Goal: Navigation & Orientation: Find specific page/section

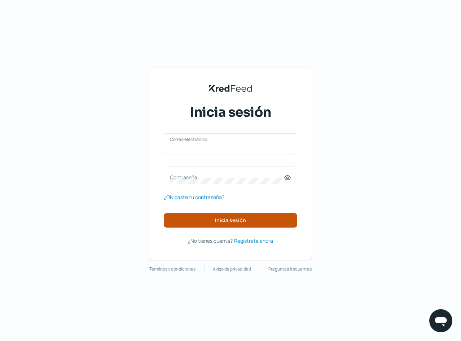
type input "[EMAIL_ADDRESS][PERSON_NAME][DOMAIN_NAME]"
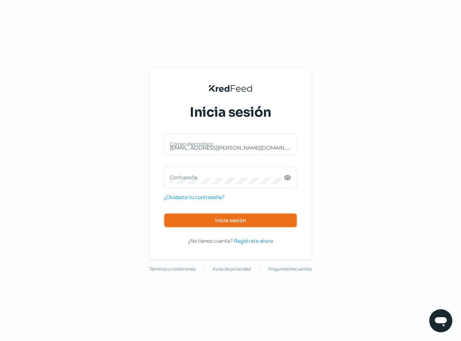
click at [193, 222] on button "Inicia sesión" at bounding box center [230, 220] width 133 height 14
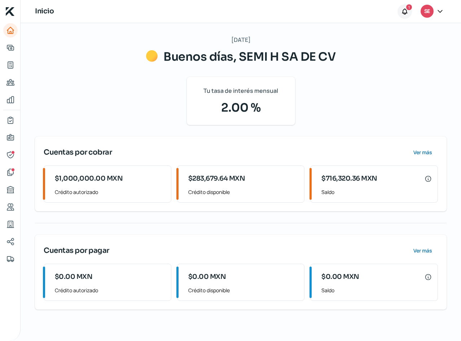
click at [408, 11] on icon at bounding box center [404, 11] width 7 height 7
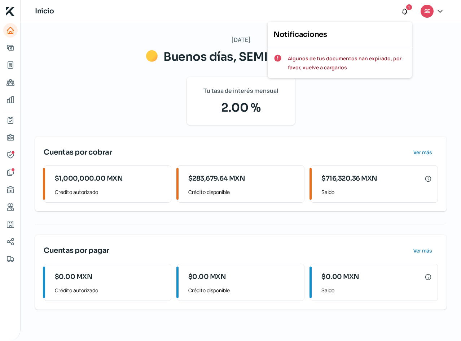
click at [443, 31] on div "[DATE] Buenos días, SEMI H SA DE CV Tu tasa de interés mensual 2.00 % Cuentas p…" at bounding box center [241, 181] width 440 height 317
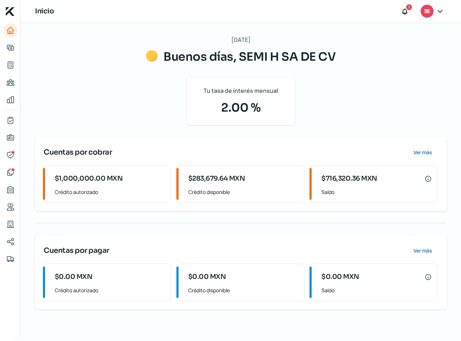
click at [441, 8] on icon at bounding box center [439, 11] width 7 height 7
click at [441, 9] on icon at bounding box center [439, 11] width 7 height 7
click at [429, 153] on span "Ver más" at bounding box center [422, 152] width 19 height 5
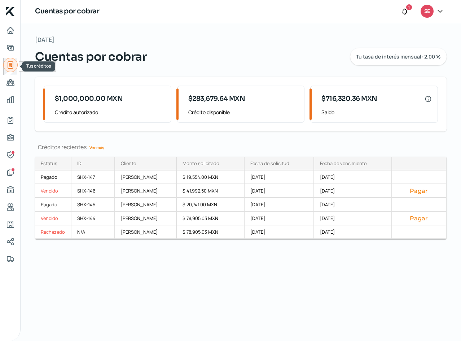
click at [9, 67] on icon "Tus créditos" at bounding box center [10, 65] width 9 height 9
click at [15, 32] on link "Inicio" at bounding box center [10, 30] width 14 height 14
